Goal: Task Accomplishment & Management: Manage account settings

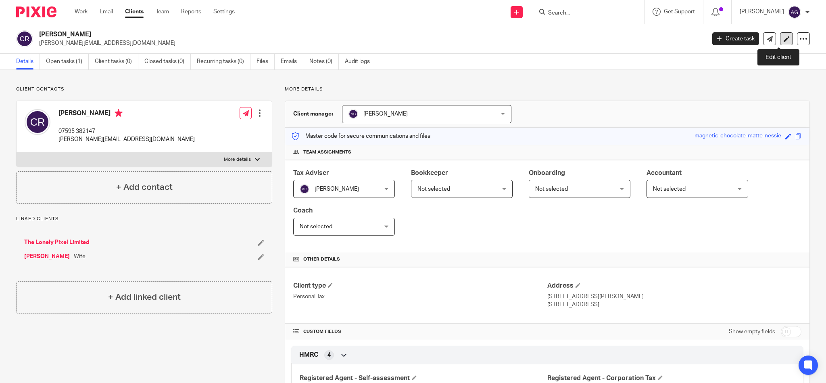
click at [784, 38] on icon at bounding box center [787, 39] width 6 height 6
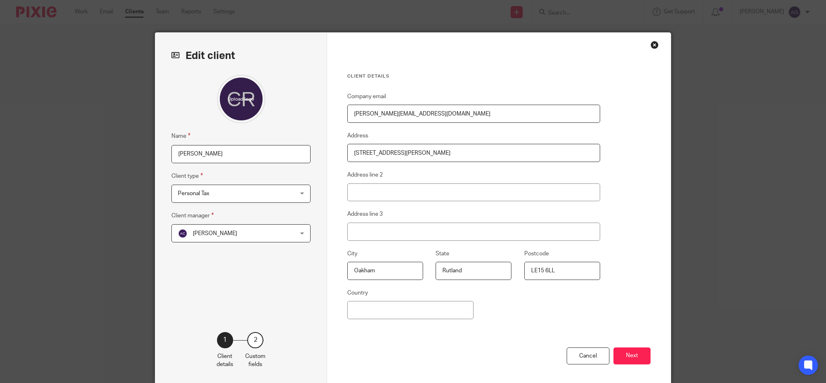
drag, startPoint x: 401, startPoint y: 153, endPoint x: 308, endPoint y: 136, distance: 95.1
click at [308, 136] on div "Edit client Name [PERSON_NAME] Client type Personal Tax Personal Tax Limited co…" at bounding box center [413, 208] width 516 height 351
drag, startPoint x: 554, startPoint y: 269, endPoint x: 513, endPoint y: 268, distance: 40.8
click at [513, 268] on fieldset "Postcode LE15 6LL" at bounding box center [556, 264] width 88 height 31
